Goal: Task Accomplishment & Management: Complete application form

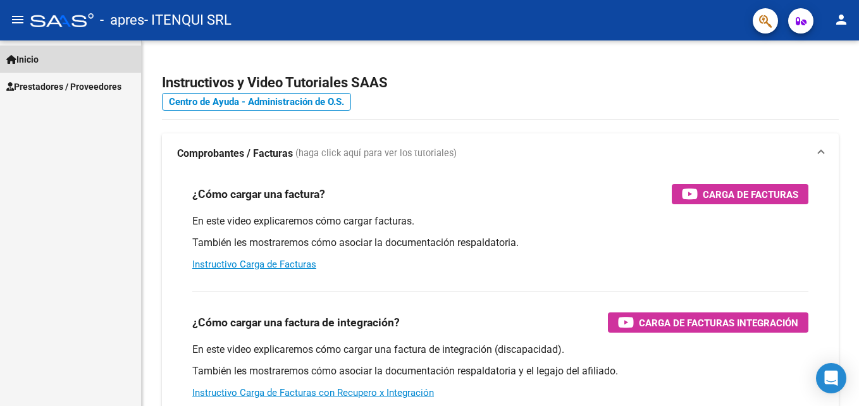
click at [30, 56] on span "Inicio" at bounding box center [22, 60] width 32 height 14
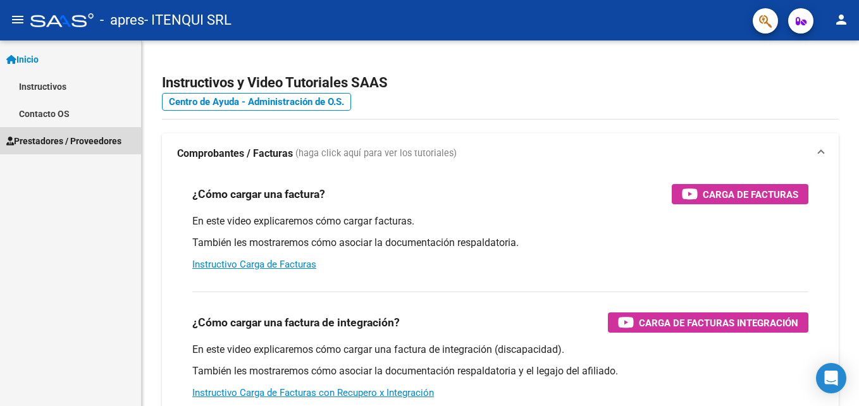
click at [47, 148] on link "Prestadores / Proveedores" at bounding box center [70, 140] width 141 height 27
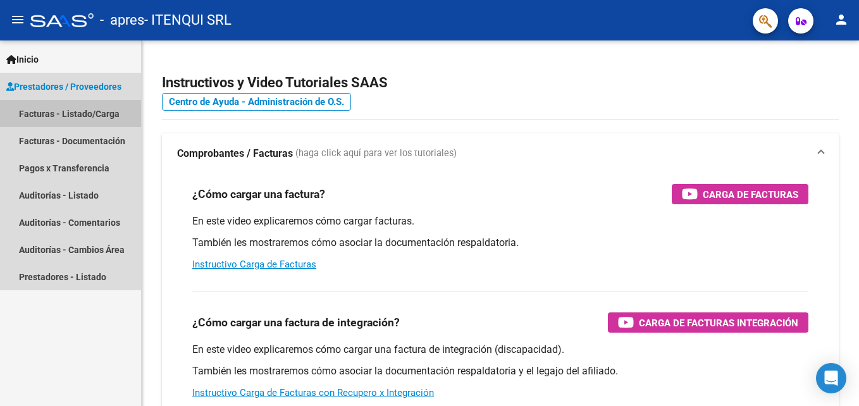
click at [47, 116] on link "Facturas - Listado/Carga" at bounding box center [70, 113] width 141 height 27
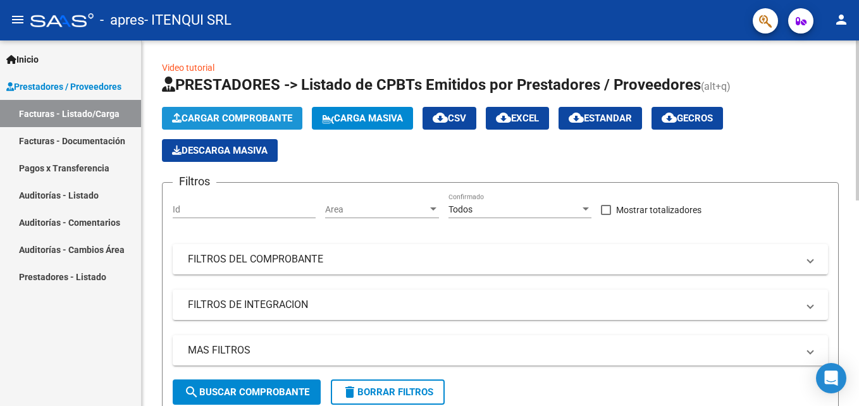
click at [204, 120] on span "Cargar Comprobante" at bounding box center [232, 118] width 120 height 11
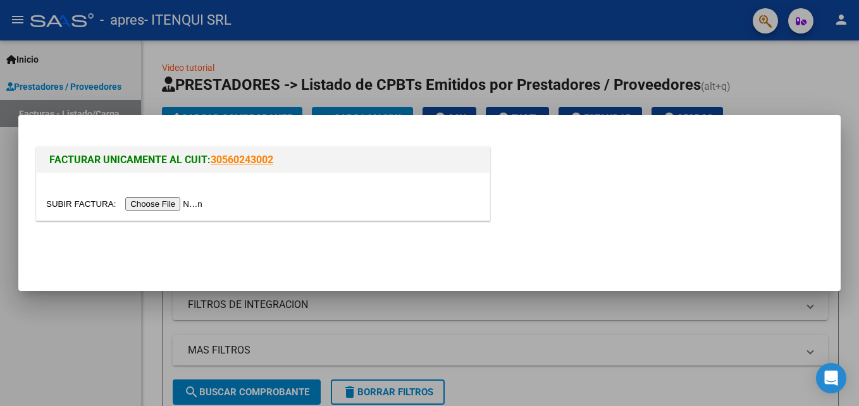
click at [177, 204] on input "file" at bounding box center [126, 203] width 160 height 13
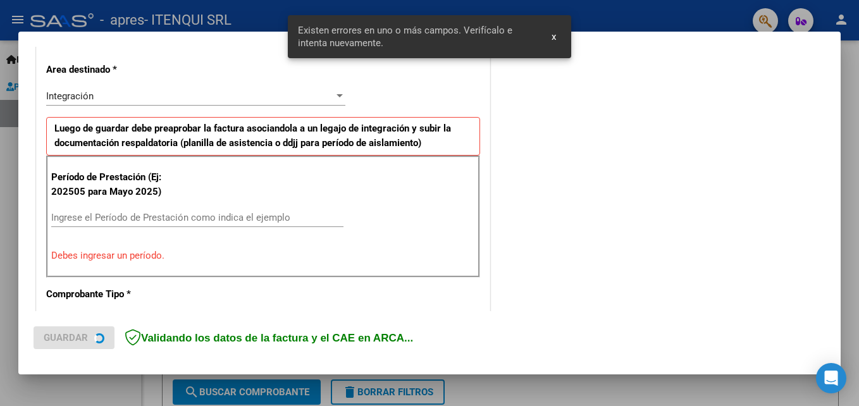
scroll to position [285, 0]
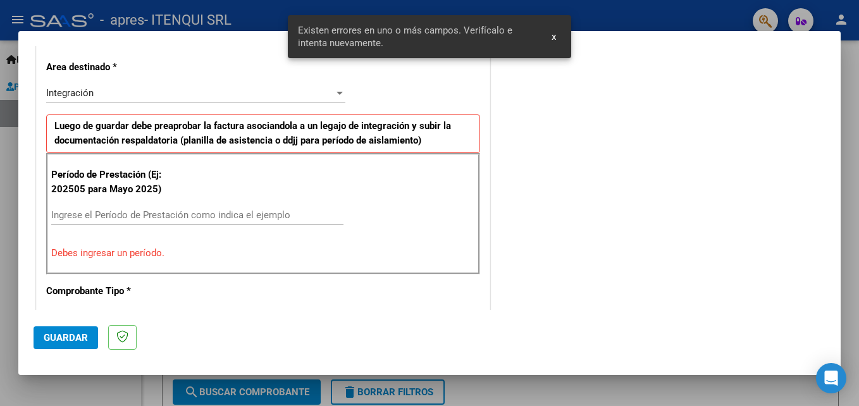
click at [129, 209] on input "Ingrese el Período de Prestación como indica el ejemplo" at bounding box center [197, 214] width 292 height 11
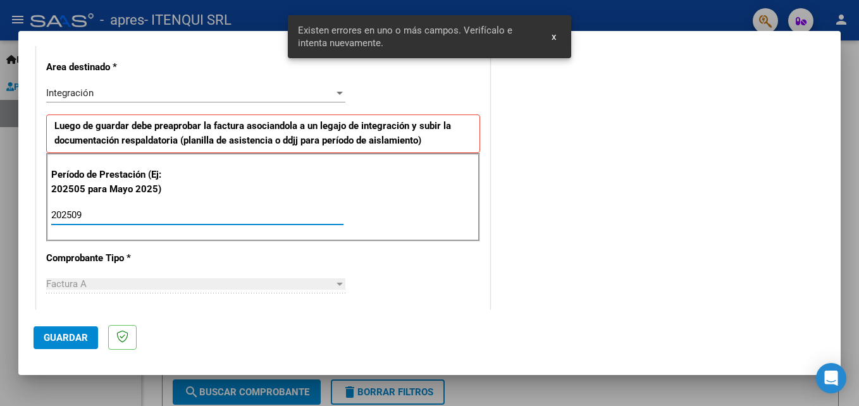
type input "202509"
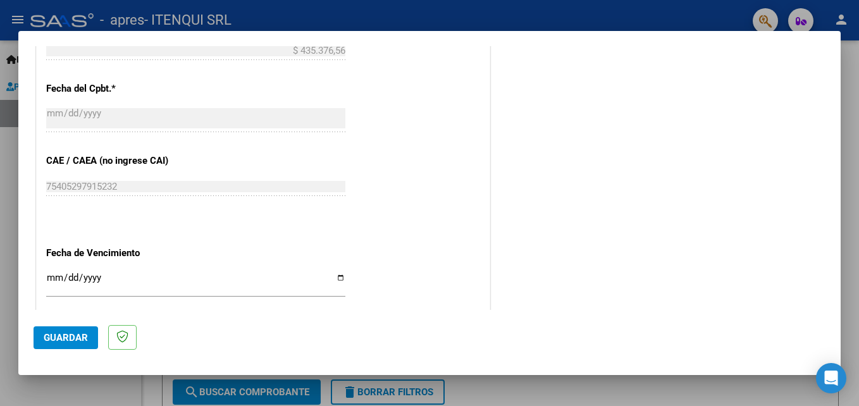
scroll to position [716, 0]
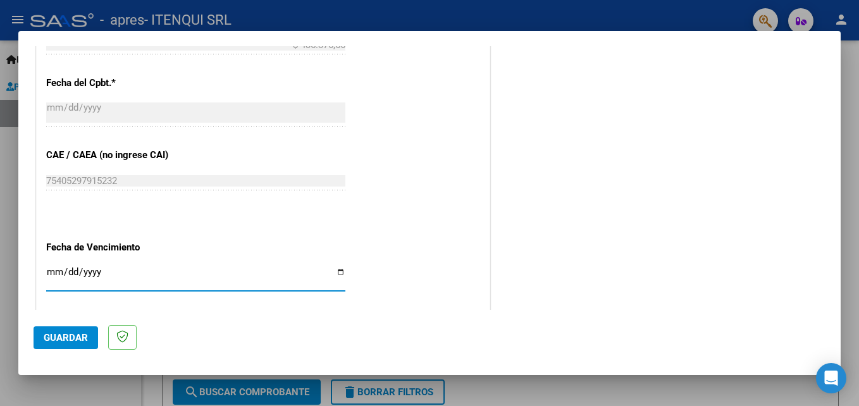
click at [335, 271] on input "Ingresar la fecha" at bounding box center [195, 277] width 299 height 20
type input "[DATE]"
click at [66, 339] on span "Guardar" at bounding box center [66, 337] width 44 height 11
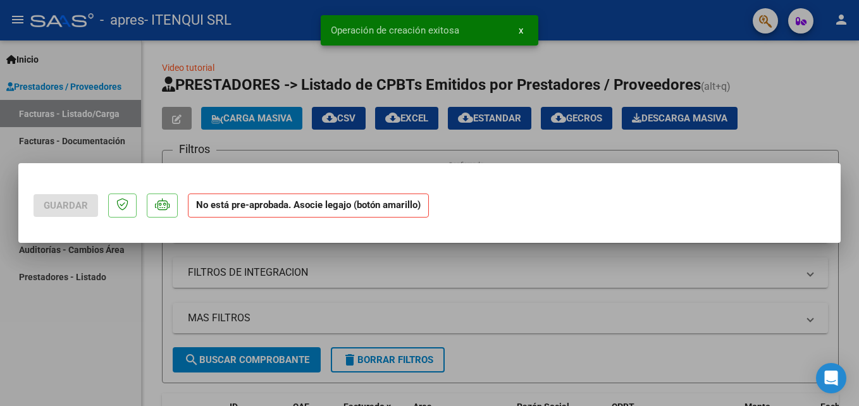
scroll to position [0, 0]
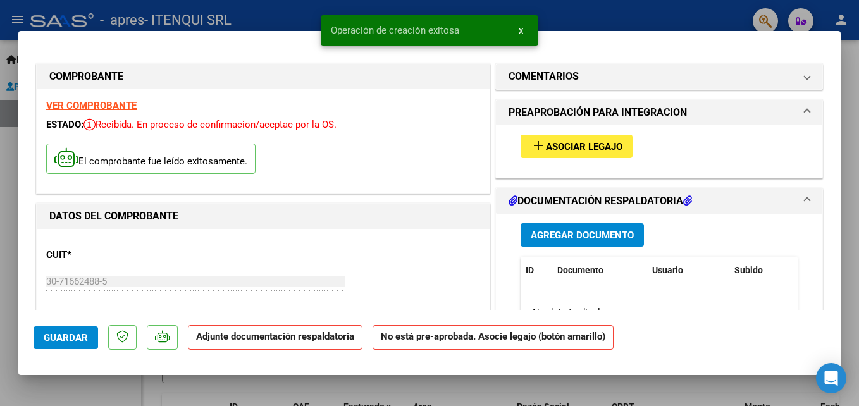
click at [575, 139] on button "add Asociar Legajo" at bounding box center [577, 146] width 112 height 23
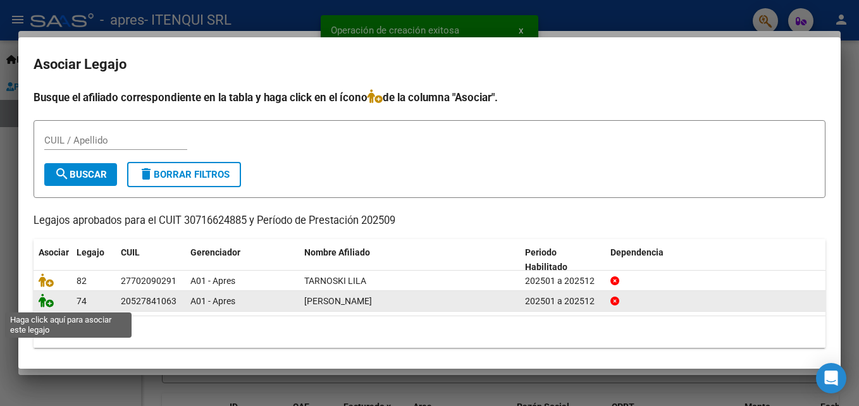
click at [46, 302] on icon at bounding box center [46, 301] width 15 height 14
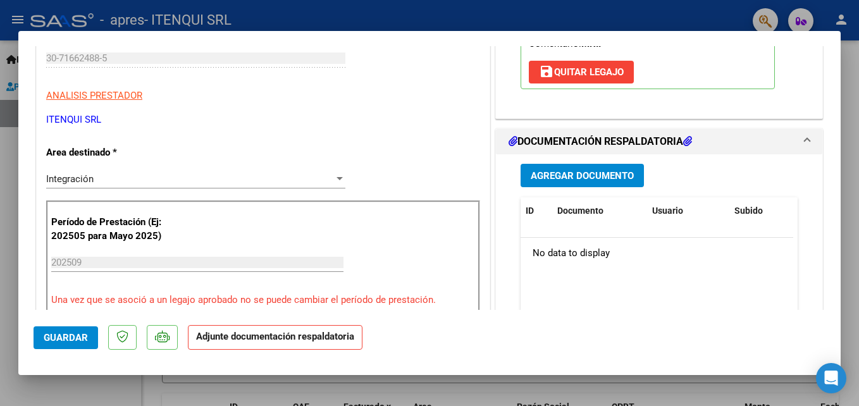
scroll to position [224, 0]
click at [582, 170] on span "Agregar Documento" at bounding box center [582, 175] width 103 height 11
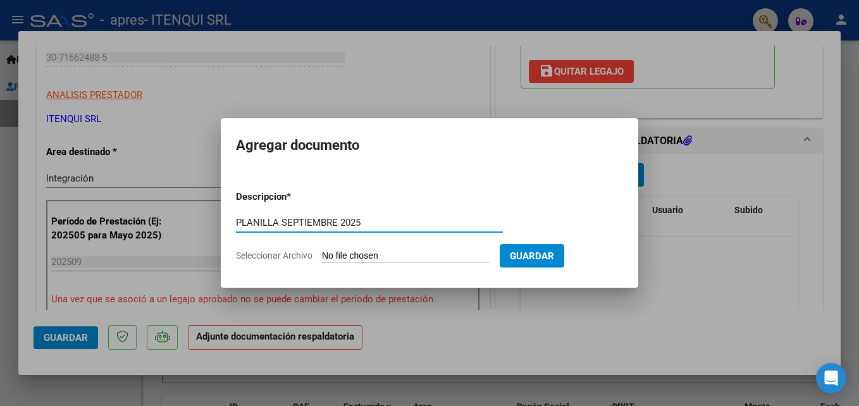
type input "PLANILLA SEPTIEMBRE 2025"
click at [431, 252] on input "Seleccionar Archivo" at bounding box center [406, 257] width 168 height 12
type input "C:\fakepath\30716624885_1_2_3201.pdf"
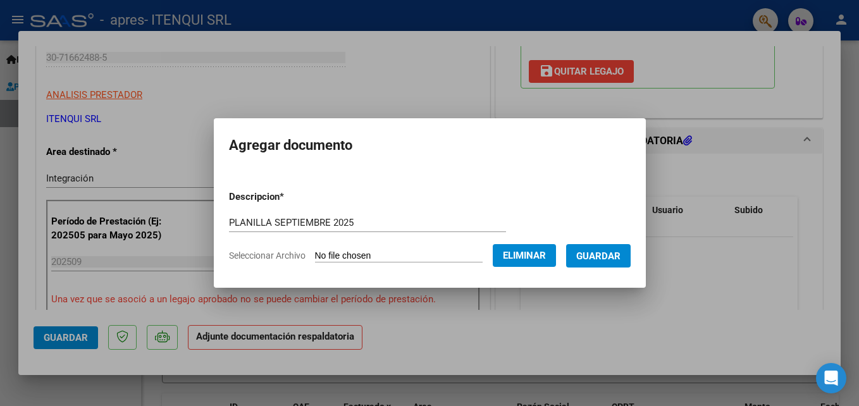
click at [416, 246] on form "Descripcion * PLANILLA [DATE] Escriba aquí una descripcion Seleccionar Archivo …" at bounding box center [430, 226] width 402 height 92
click at [524, 257] on span "Eliminar" at bounding box center [524, 255] width 43 height 11
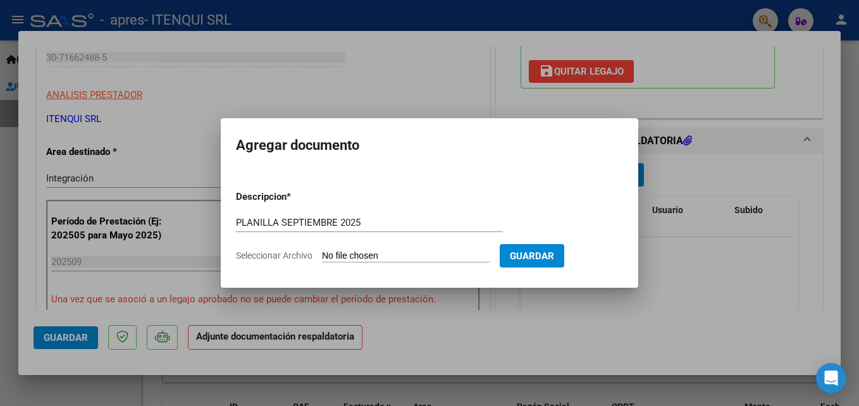
click at [398, 257] on input "Seleccionar Archivo" at bounding box center [406, 257] width 168 height 12
type input "C:\fakepath\PLANILLA SEPTIEMBRE 2025.pdf"
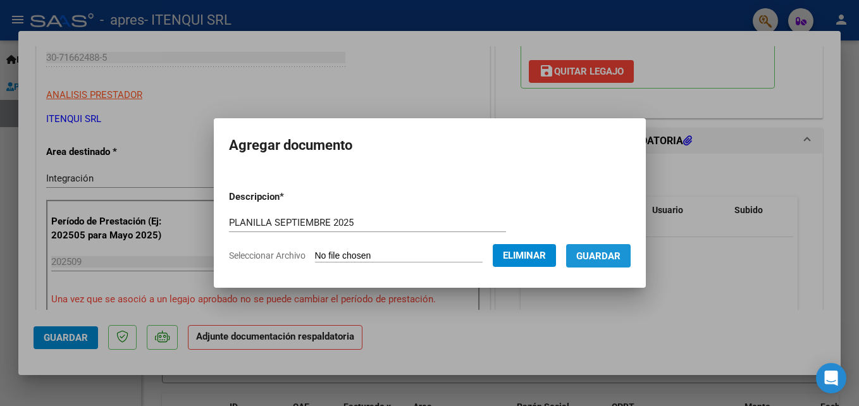
click at [597, 255] on span "Guardar" at bounding box center [598, 256] width 44 height 11
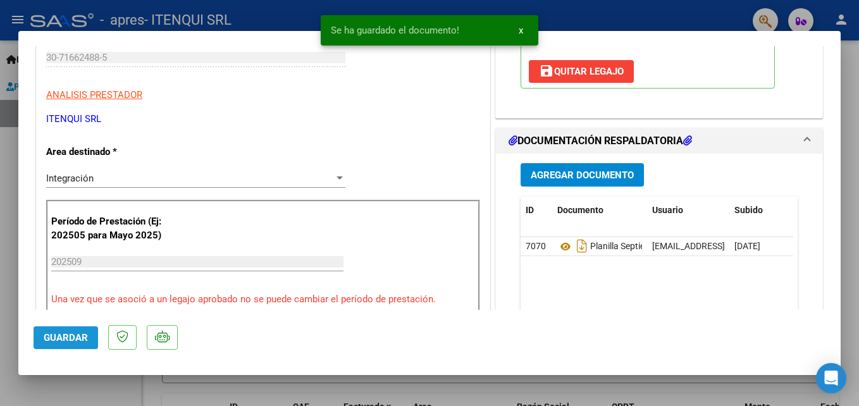
click at [64, 342] on span "Guardar" at bounding box center [66, 337] width 44 height 11
click at [69, 394] on div at bounding box center [429, 203] width 859 height 406
type input "$ 0,00"
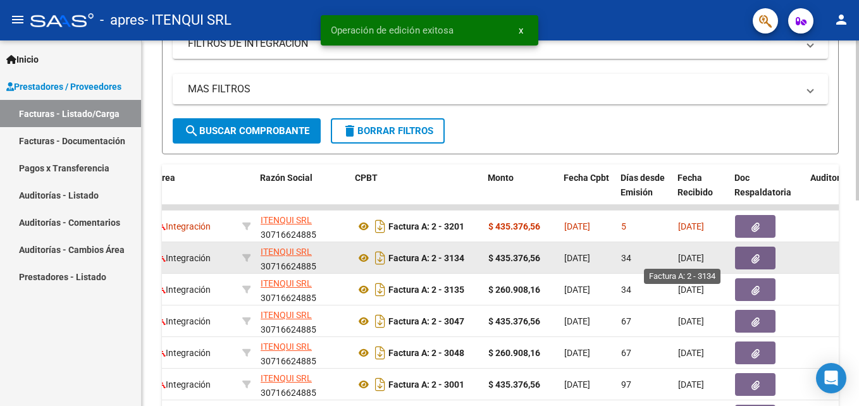
scroll to position [0, 258]
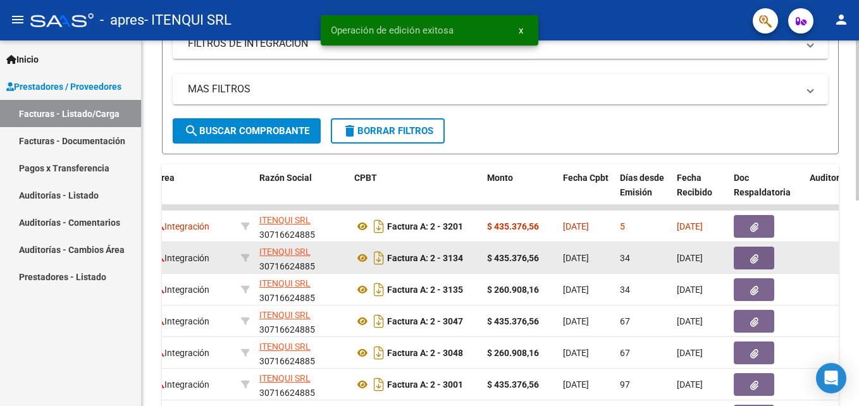
click at [755, 256] on icon "button" at bounding box center [754, 258] width 8 height 9
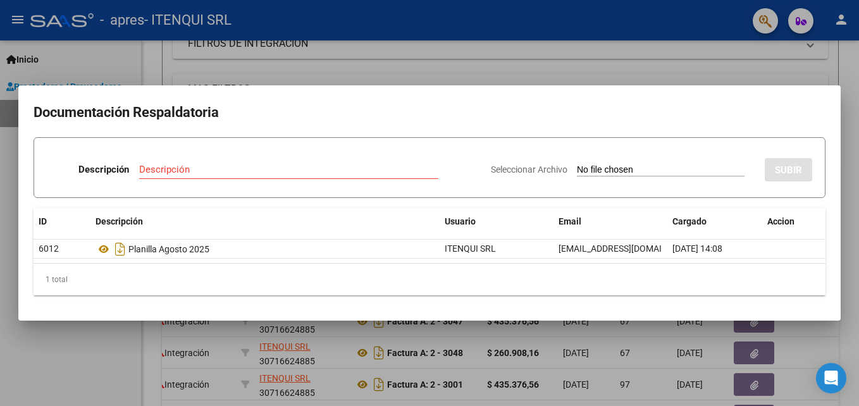
click at [805, 340] on div at bounding box center [429, 203] width 859 height 406
